Goal: Find specific page/section: Find specific page/section

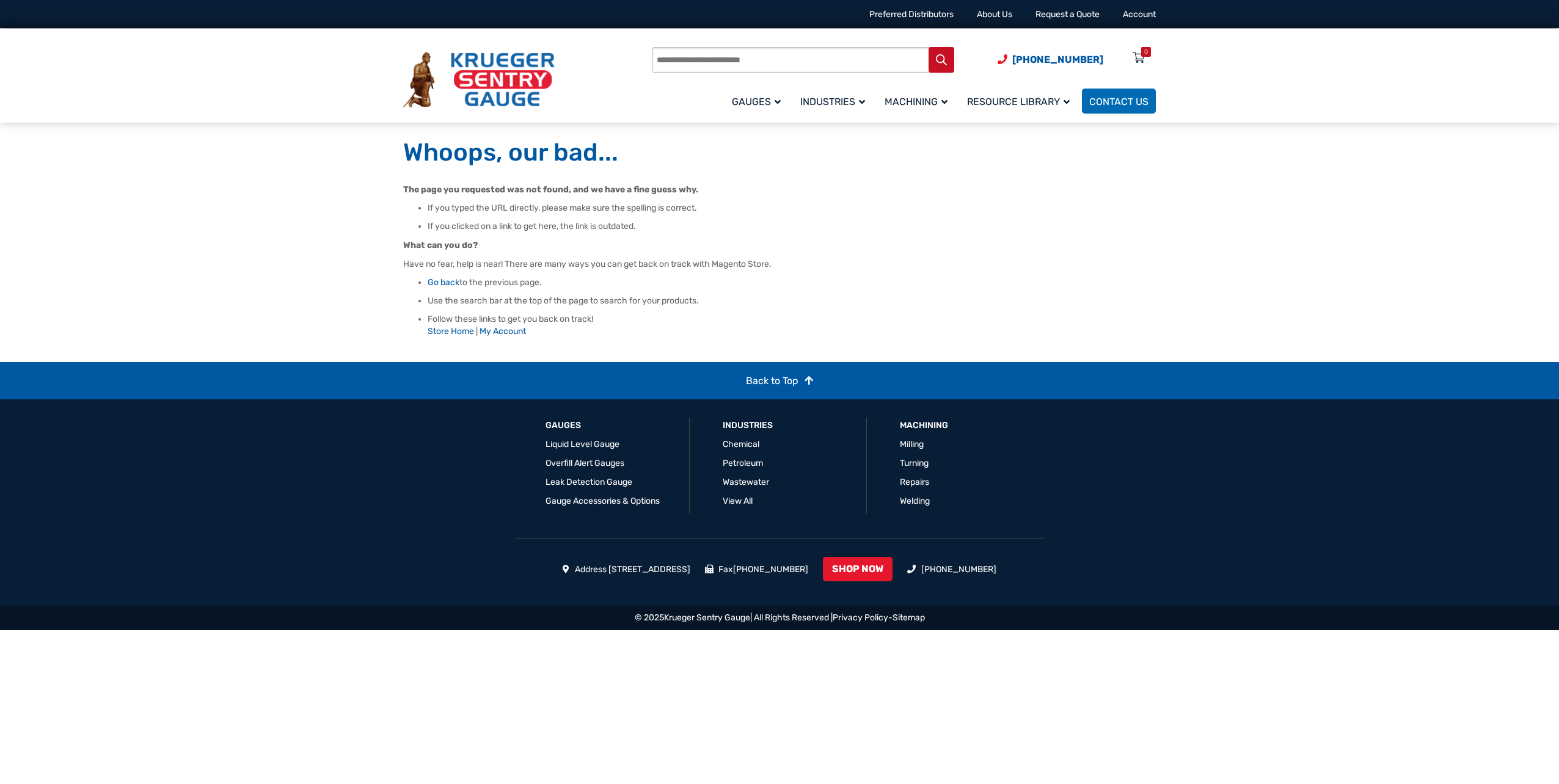
click at [691, 61] on input "Products search" at bounding box center [803, 60] width 302 height 25
type input "**********"
click at [929, 47] on button "Search" at bounding box center [941, 60] width 25 height 25
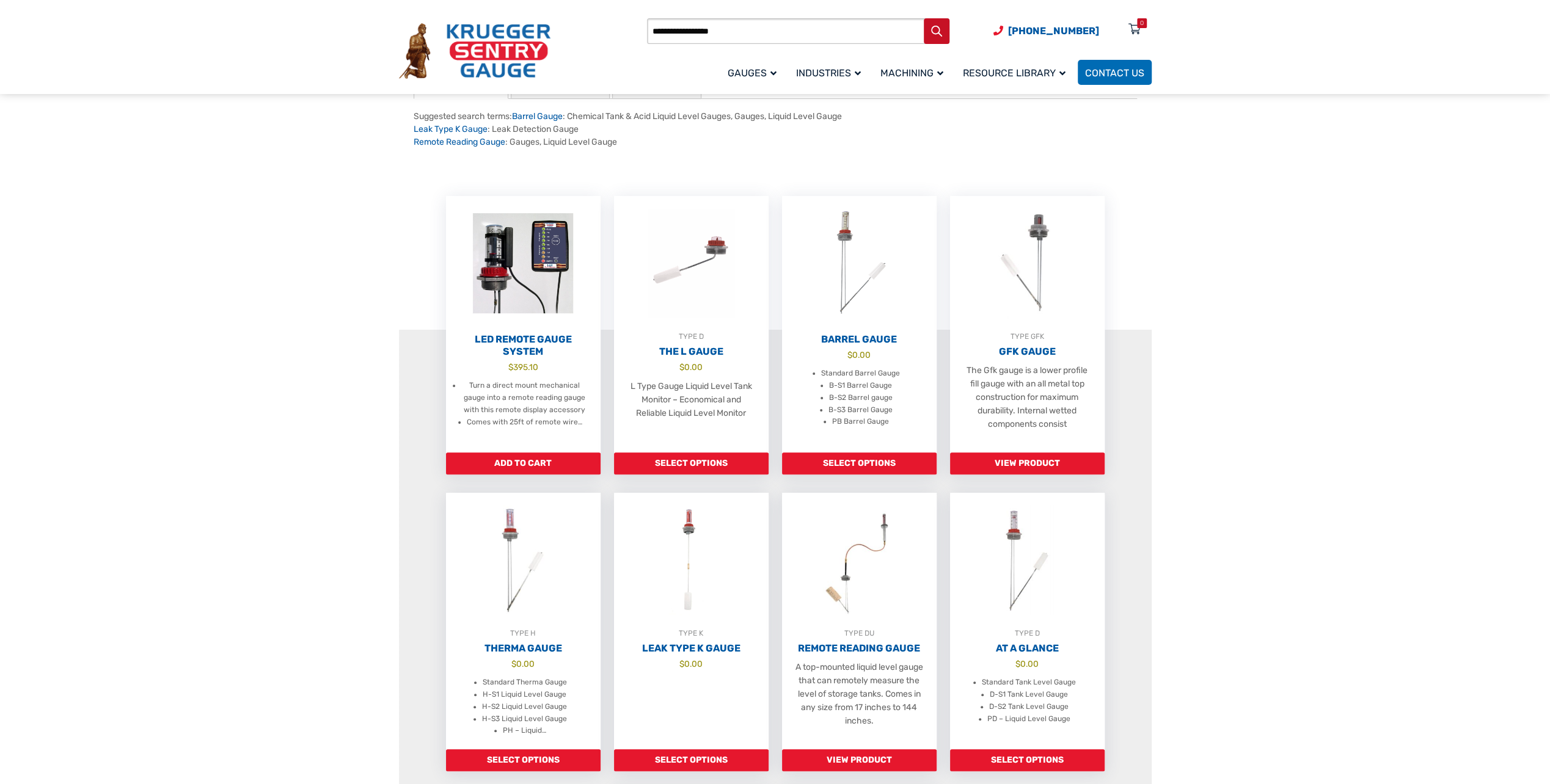
scroll to position [142, 0]
